Goal: Information Seeking & Learning: Learn about a topic

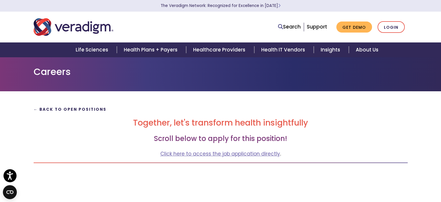
click at [94, 107] on strong "← Back to Open Positions" at bounding box center [70, 110] width 73 height 6
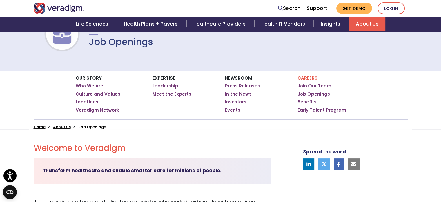
scroll to position [63, 0]
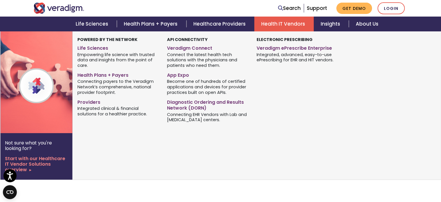
scroll to position [82, 0]
